Goal: Information Seeking & Learning: Learn about a topic

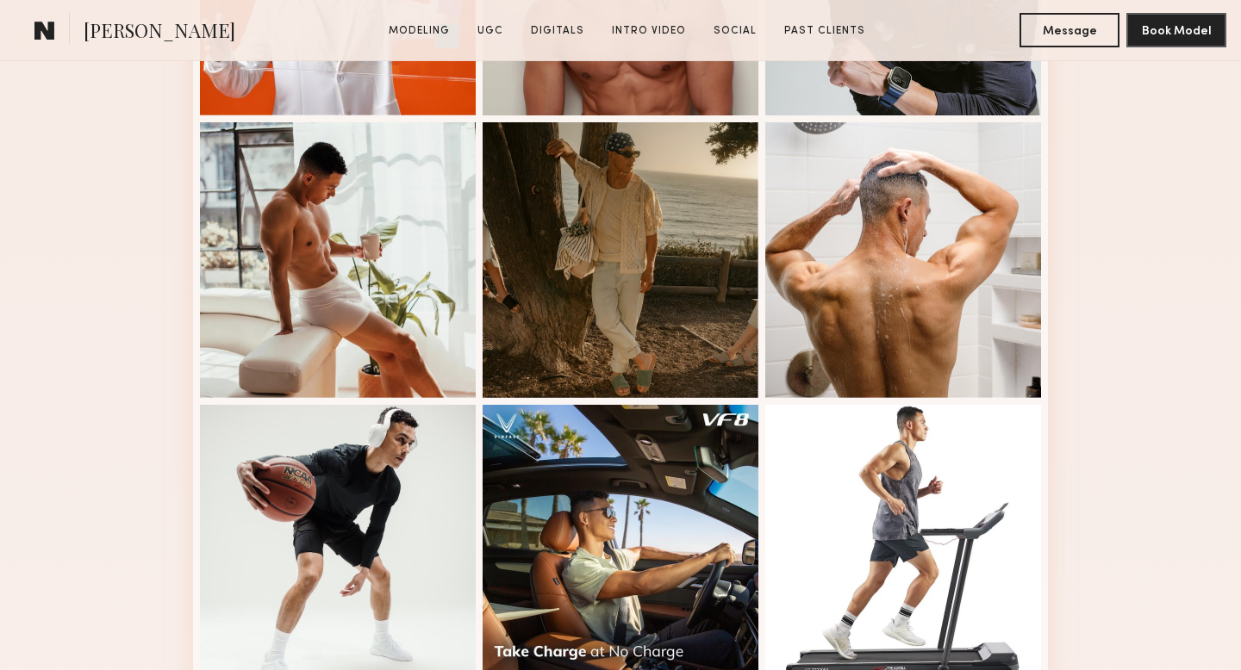
scroll to position [673, 0]
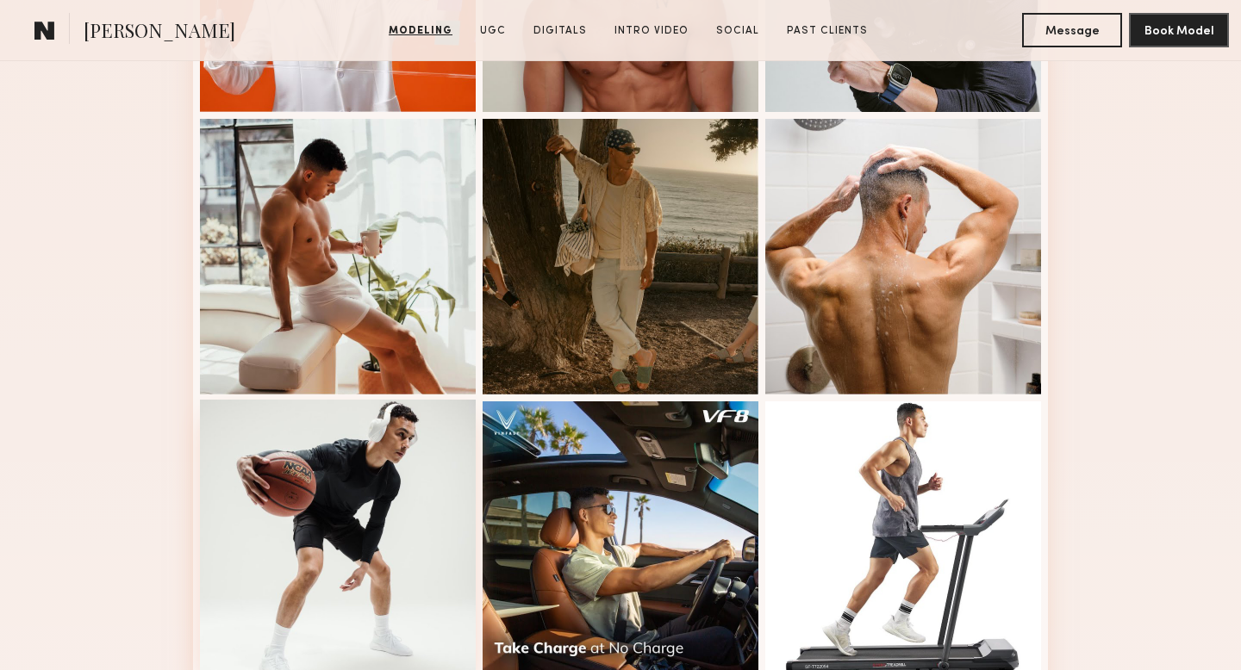
click at [333, 509] on div at bounding box center [338, 538] width 276 height 276
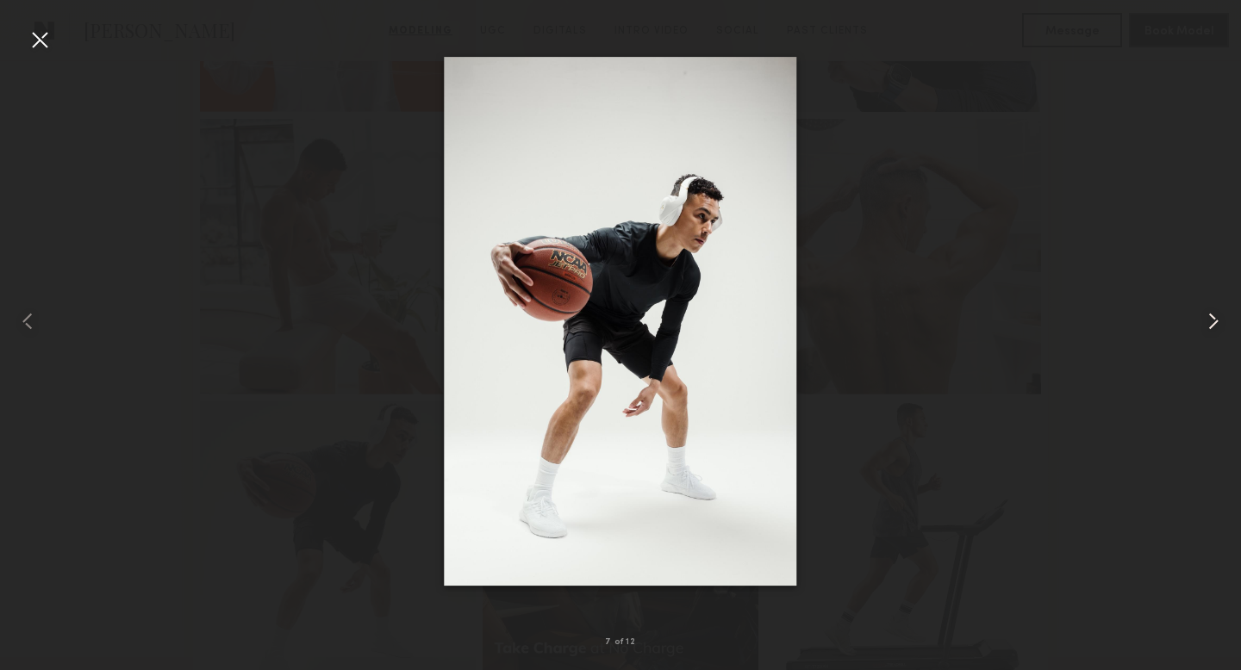
click at [1221, 315] on common-icon at bounding box center [1213, 322] width 28 height 28
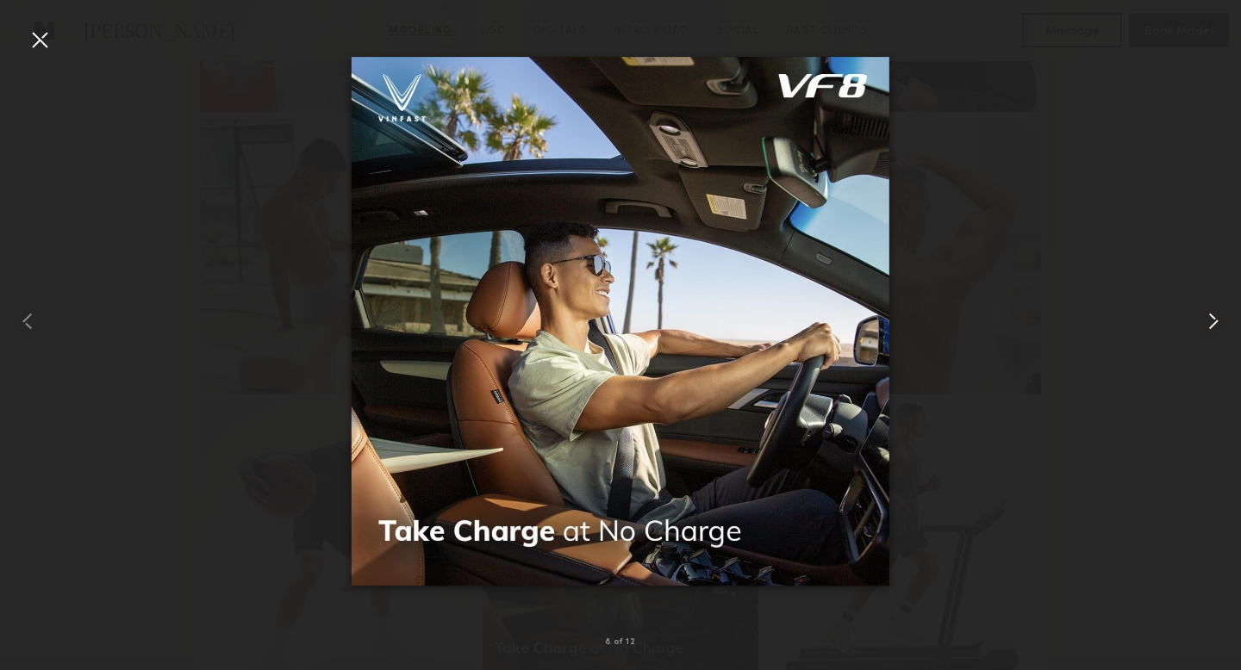
click at [1221, 315] on common-icon at bounding box center [1213, 322] width 28 height 28
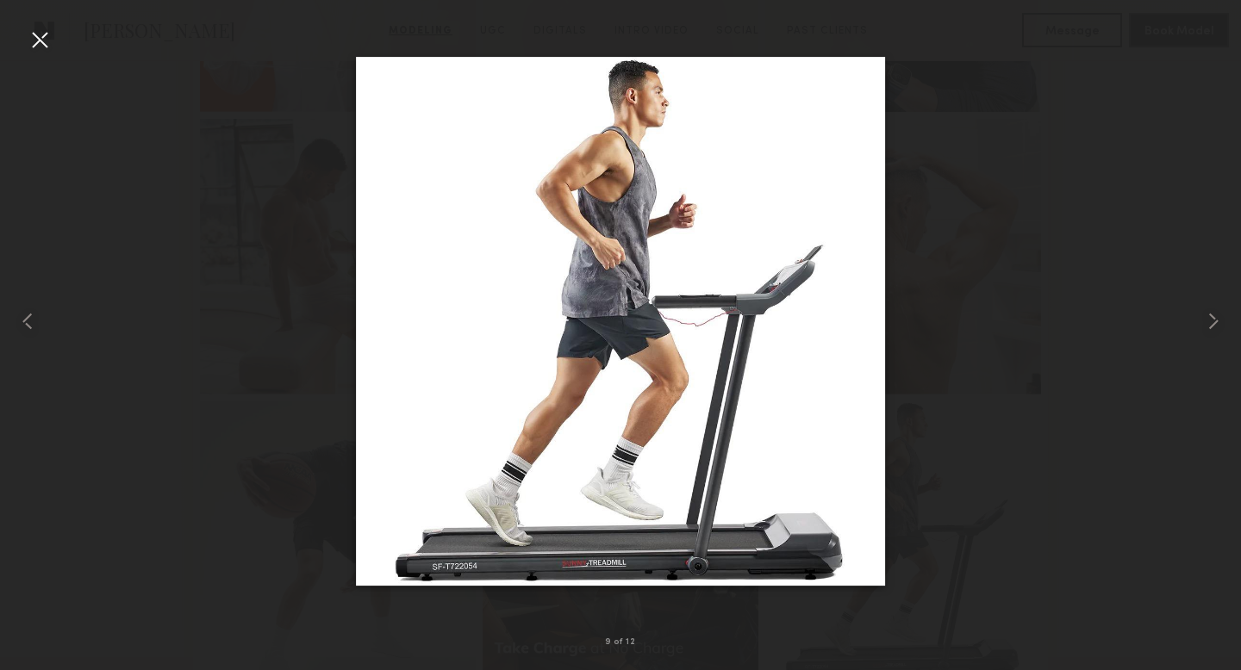
click at [1134, 236] on div at bounding box center [620, 322] width 1241 height 588
click at [38, 47] on div at bounding box center [40, 40] width 28 height 28
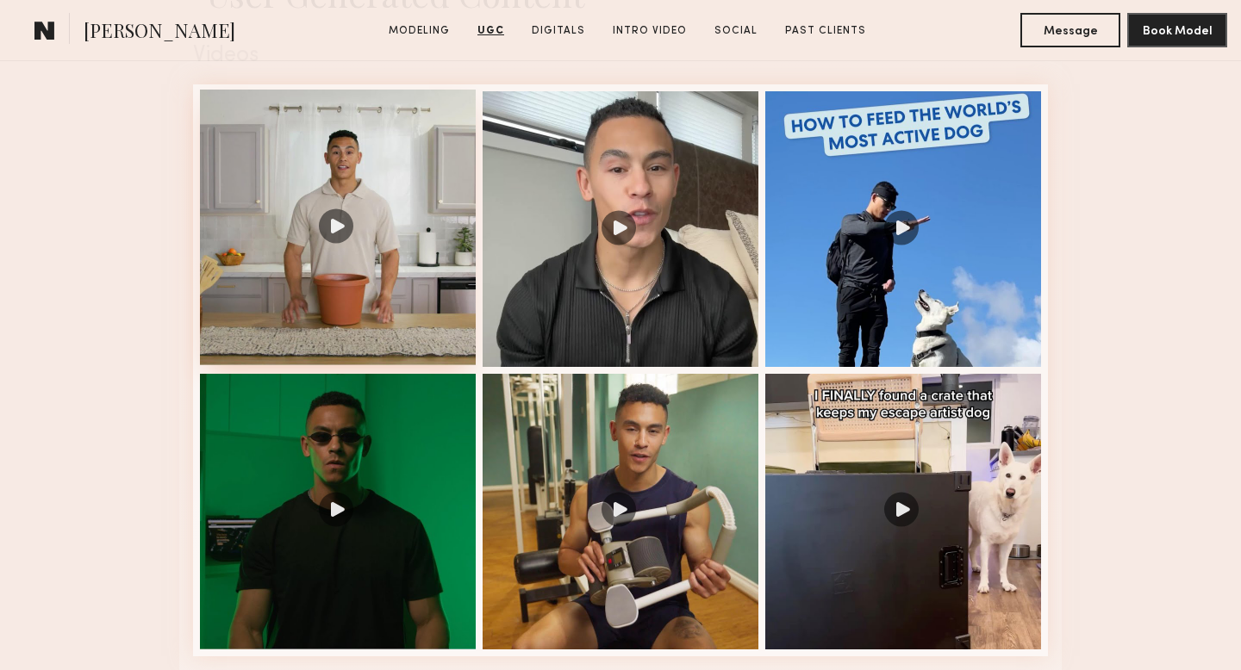
scroll to position [1837, 0]
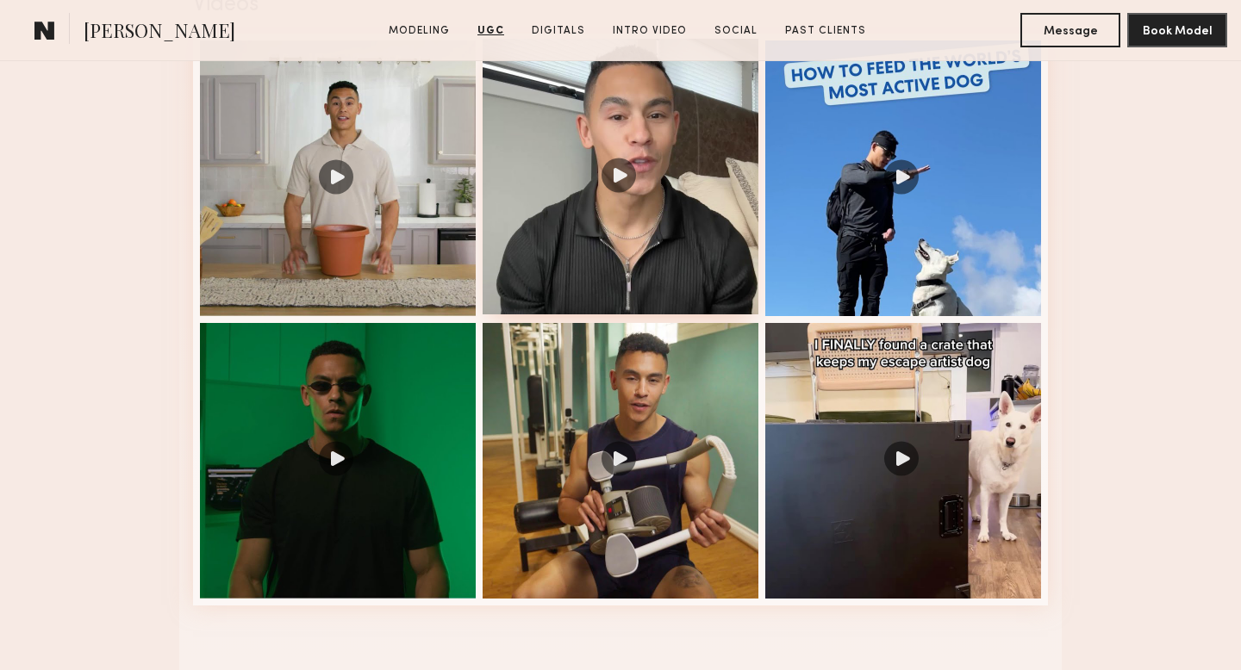
click at [617, 190] on div at bounding box center [620, 177] width 276 height 276
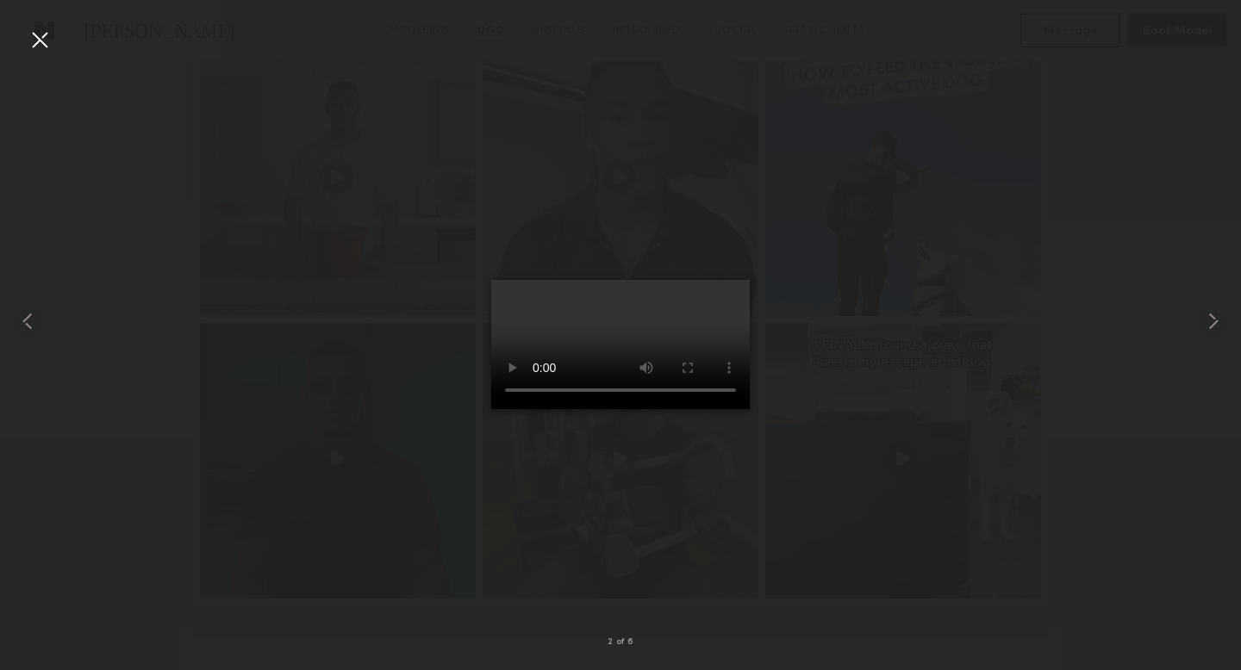
click at [597, 296] on video at bounding box center [620, 344] width 258 height 129
click at [36, 38] on div at bounding box center [40, 40] width 28 height 28
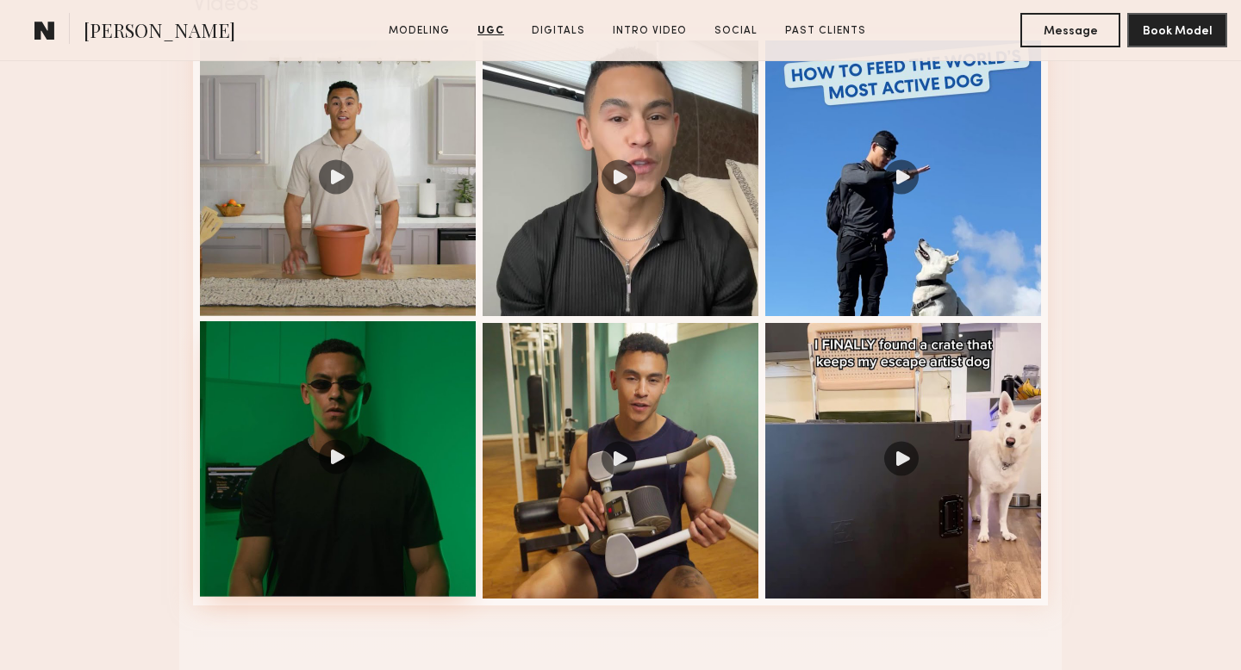
click at [341, 476] on div at bounding box center [338, 459] width 276 height 276
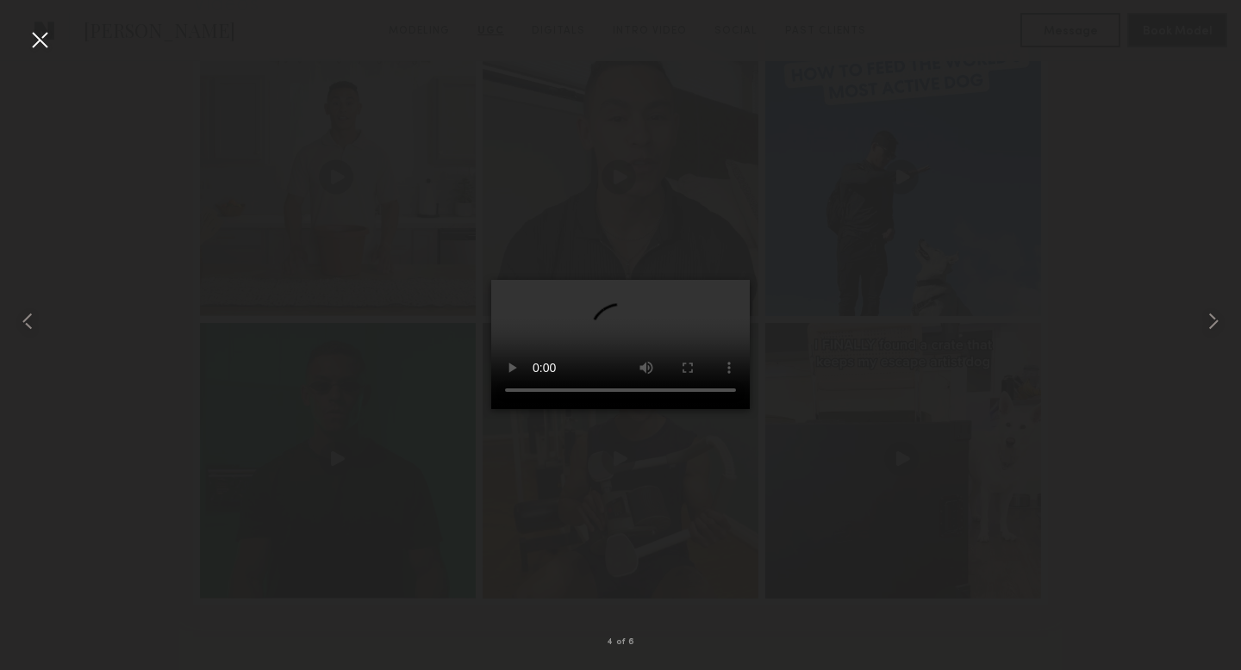
click at [84, 593] on div at bounding box center [620, 322] width 1241 height 588
click at [1214, 315] on common-icon at bounding box center [1213, 322] width 28 height 28
click at [1208, 314] on common-icon at bounding box center [1213, 322] width 28 height 28
click at [41, 43] on div at bounding box center [40, 40] width 28 height 28
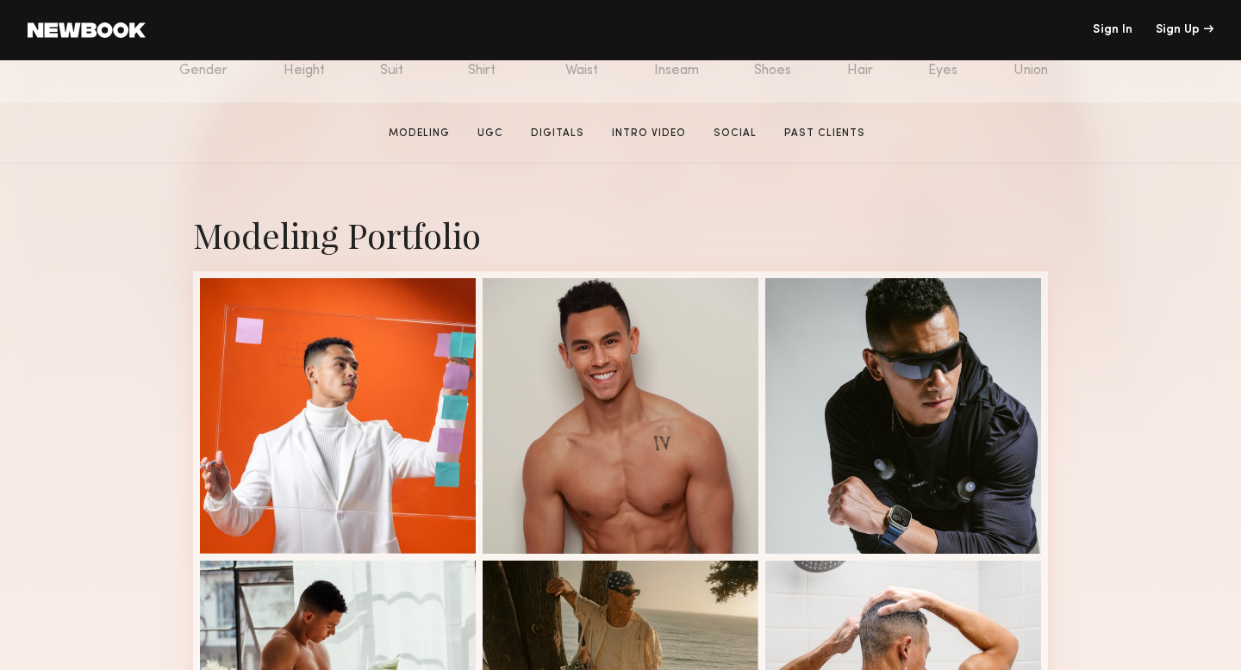
scroll to position [233, 0]
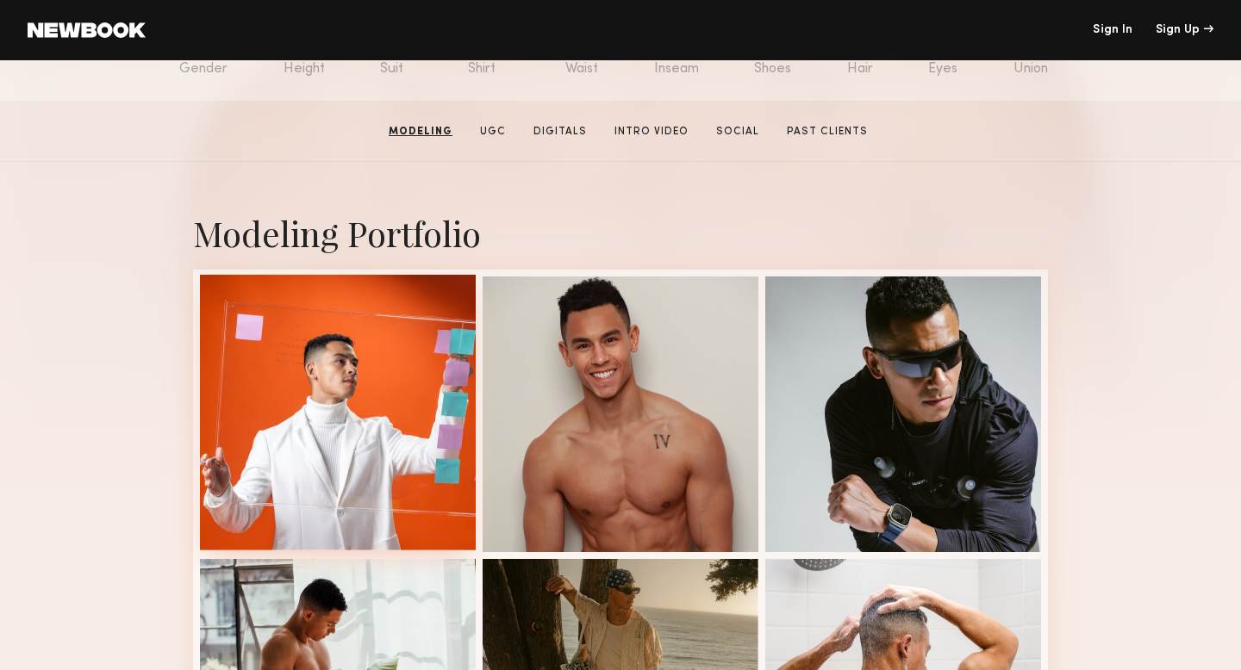
click at [339, 343] on div at bounding box center [338, 413] width 276 height 276
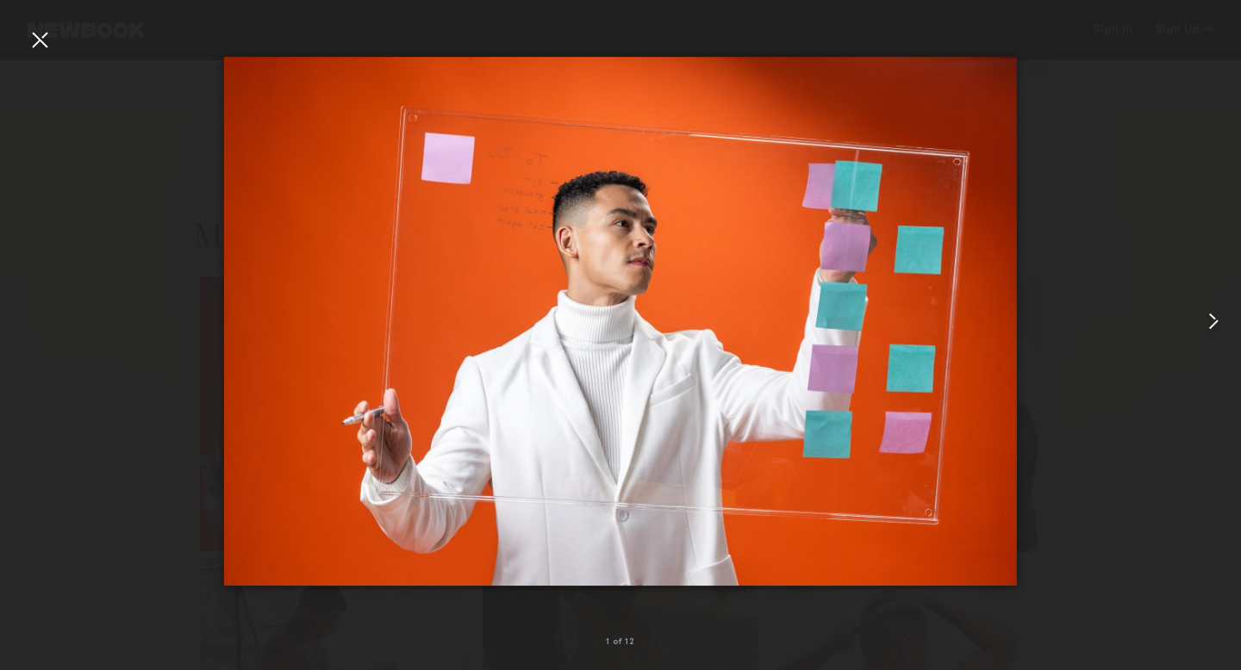
click at [1217, 318] on common-icon at bounding box center [1213, 322] width 28 height 28
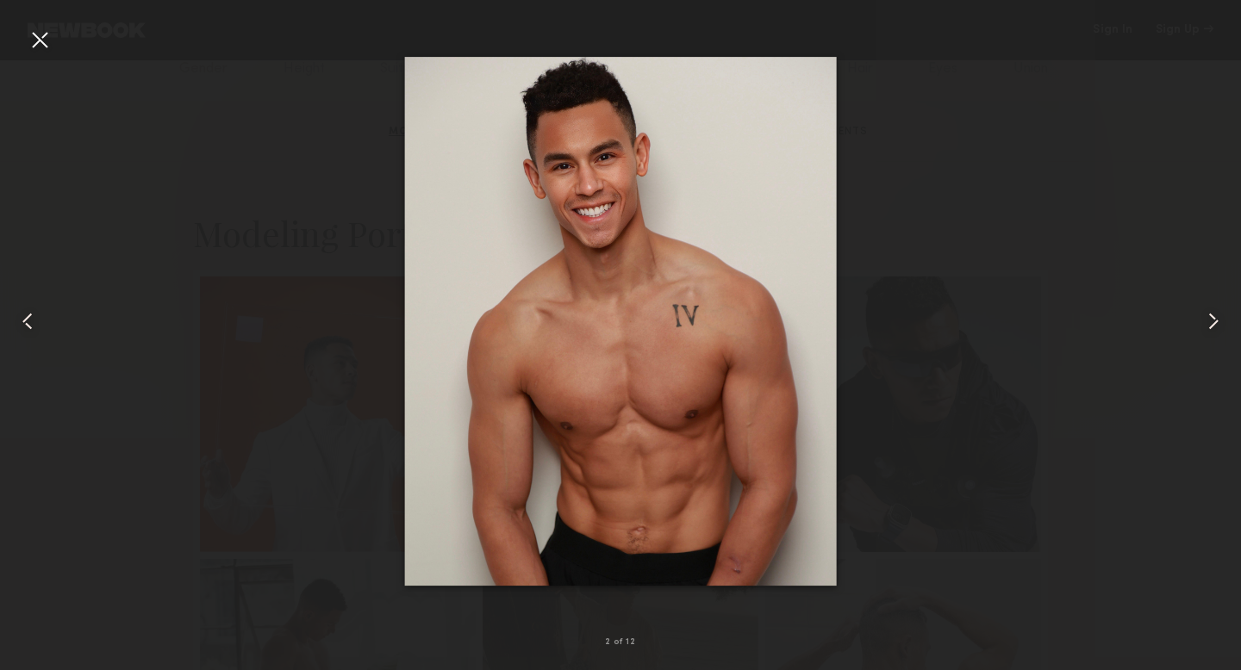
click at [1217, 318] on common-icon at bounding box center [1213, 322] width 28 height 28
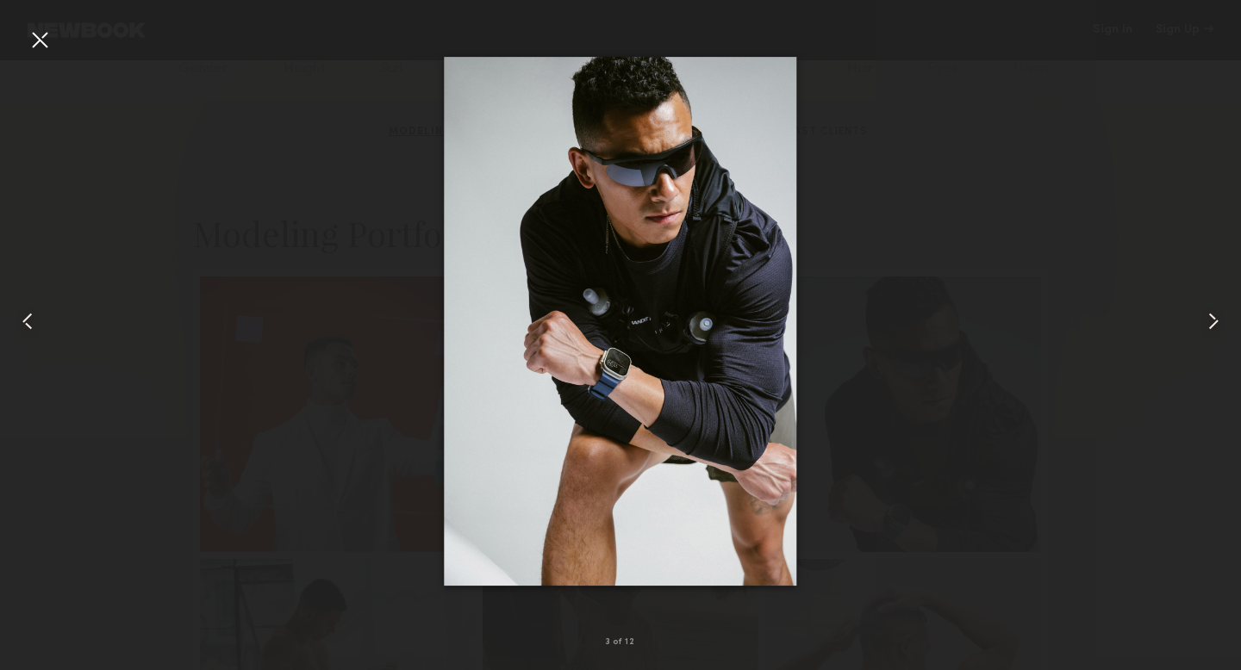
click at [1129, 206] on div at bounding box center [620, 322] width 1241 height 588
click at [45, 41] on div at bounding box center [40, 40] width 28 height 28
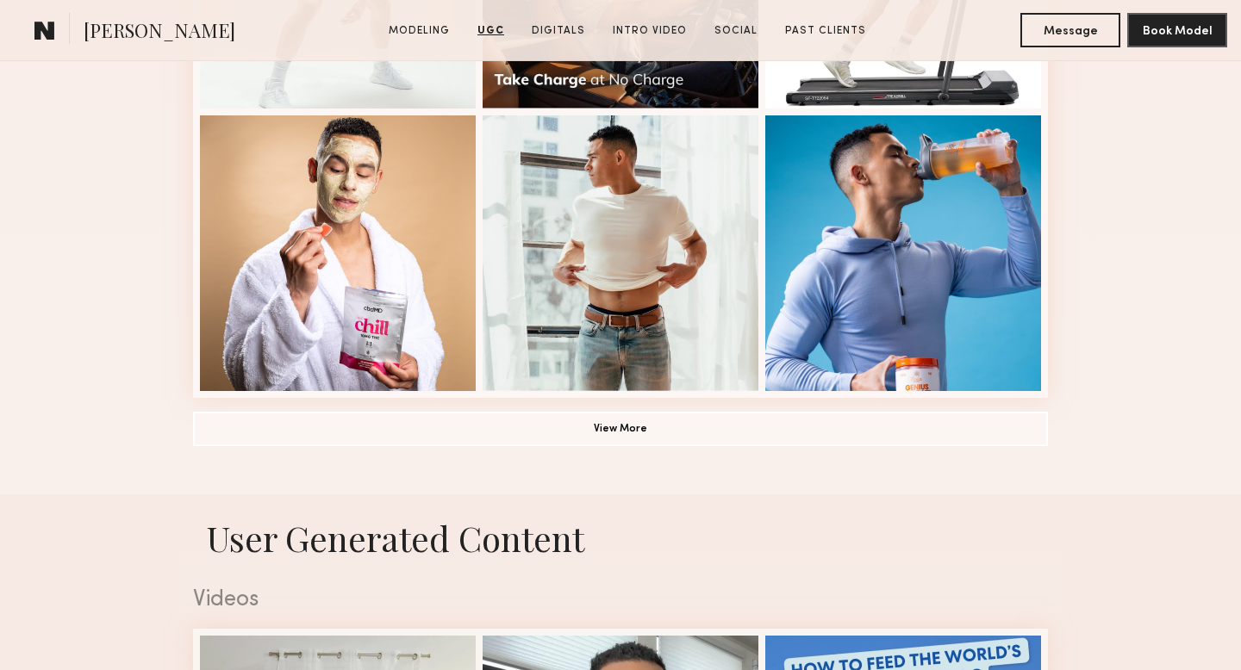
scroll to position [1262, 0]
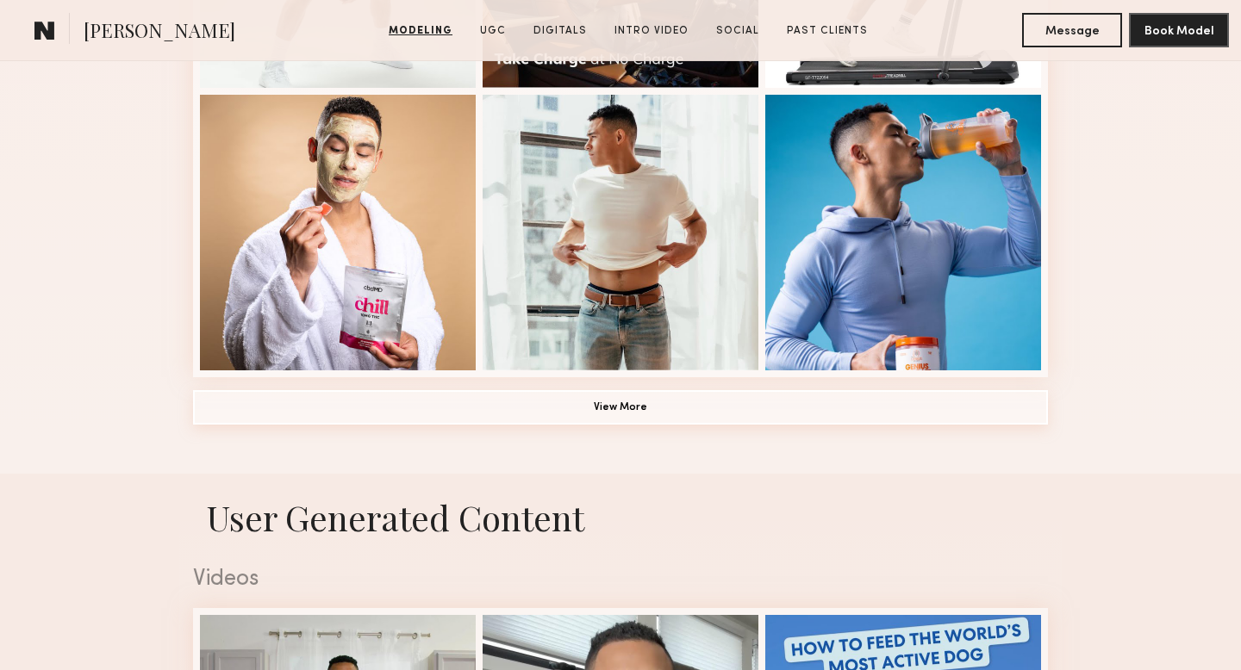
click at [601, 404] on button "View More" at bounding box center [620, 407] width 855 height 34
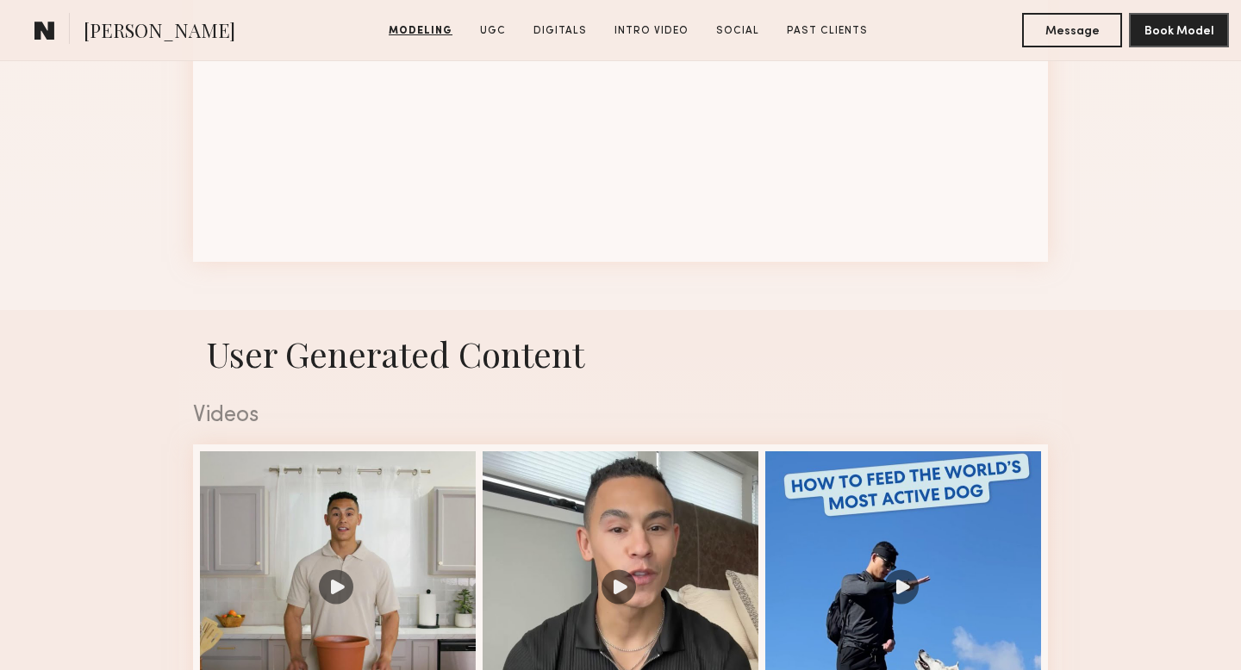
scroll to position [2347, 0]
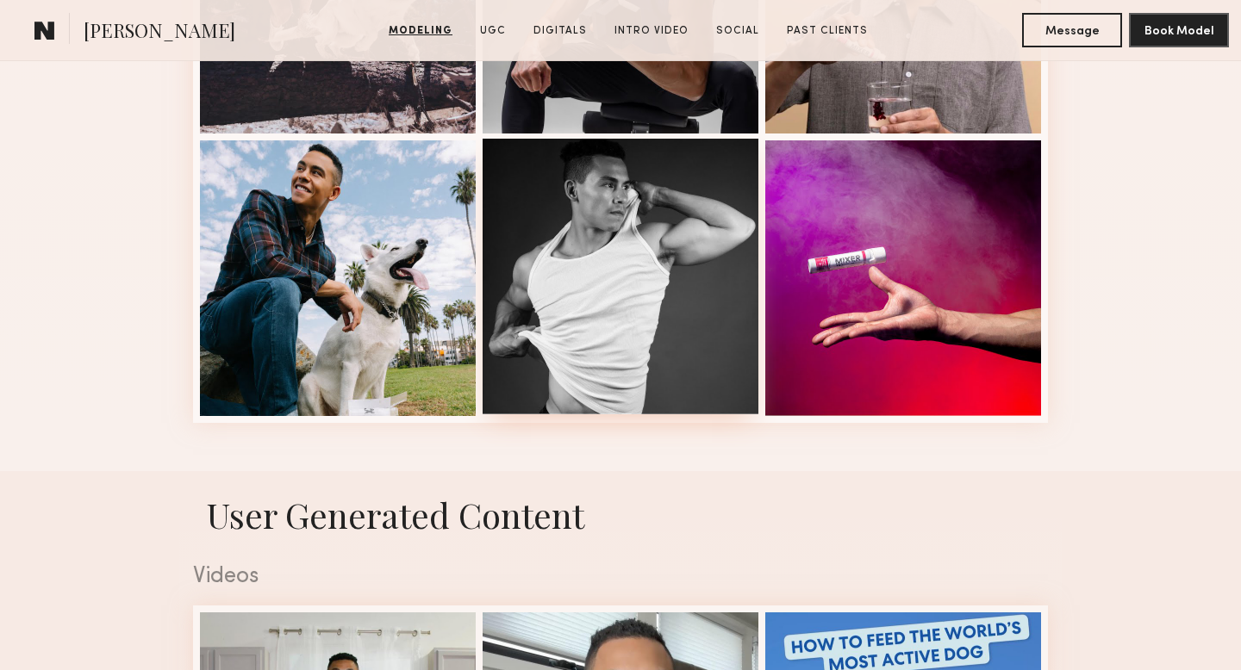
click at [531, 323] on div at bounding box center [620, 277] width 276 height 276
